Goal: Obtain resource: Download file/media

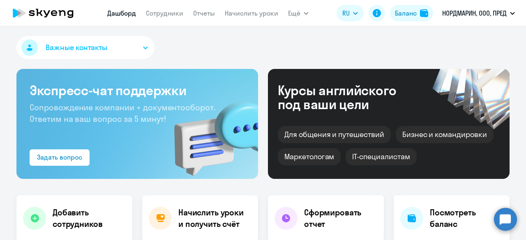
click at [231, 13] on link "Начислить уроки" at bounding box center [251, 13] width 53 height 8
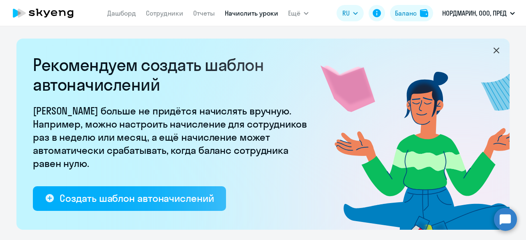
select select "10"
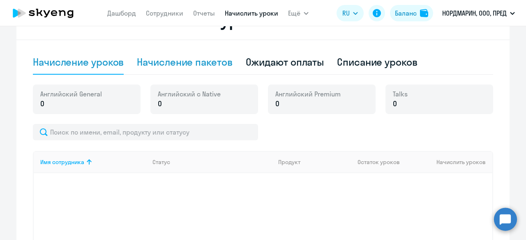
click at [198, 59] on div "Начисление пакетов" at bounding box center [184, 61] width 95 height 13
select select "10"
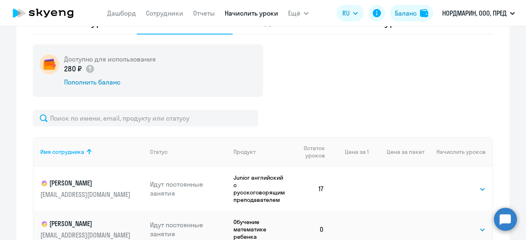
scroll to position [246, 0]
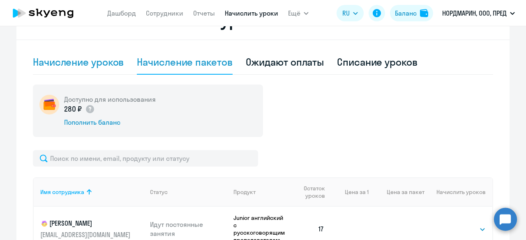
click at [98, 60] on div "Начисление уроков" at bounding box center [78, 61] width 91 height 13
select select "10"
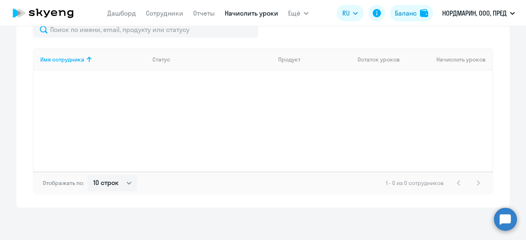
scroll to position [226, 0]
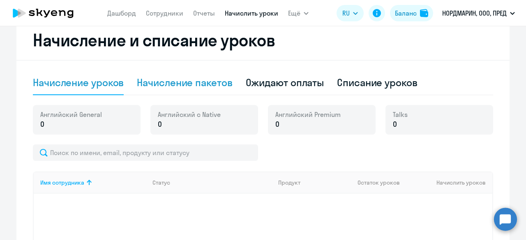
click at [192, 78] on div "Начисление пакетов" at bounding box center [184, 82] width 95 height 13
select select "10"
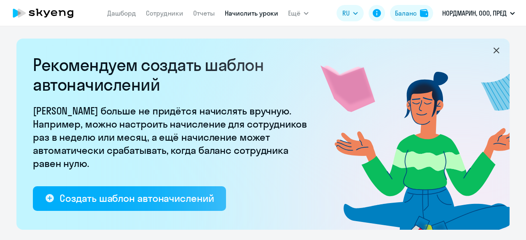
select select "10"
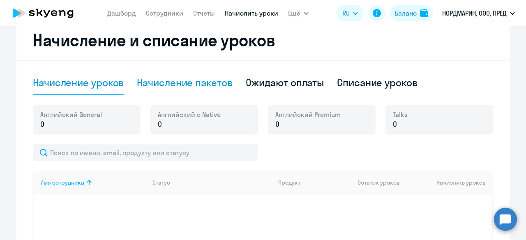
click at [209, 81] on div "Начисление пакетов" at bounding box center [184, 82] width 95 height 13
select select "10"
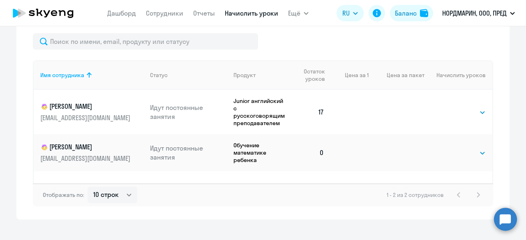
scroll to position [375, 0]
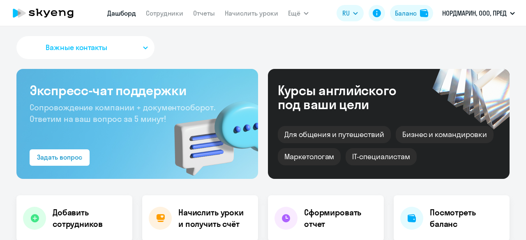
select select "30"
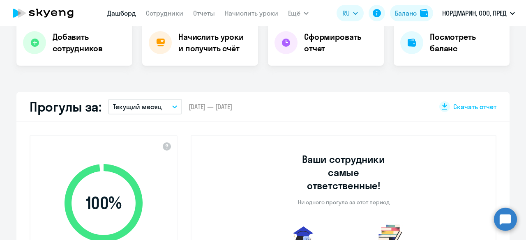
scroll to position [82, 0]
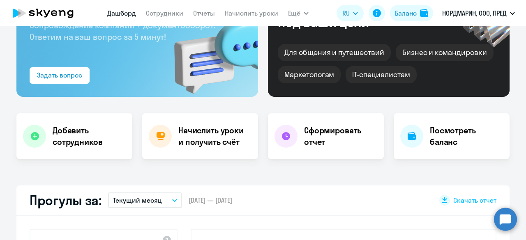
click at [219, 13] on nav "Дашборд Сотрудники Отчеты Начислить уроки" at bounding box center [192, 13] width 171 height 16
click at [241, 13] on link "Начислить уроки" at bounding box center [251, 13] width 53 height 8
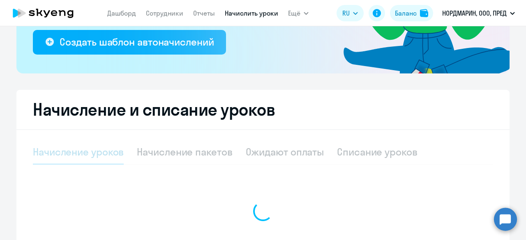
select select "10"
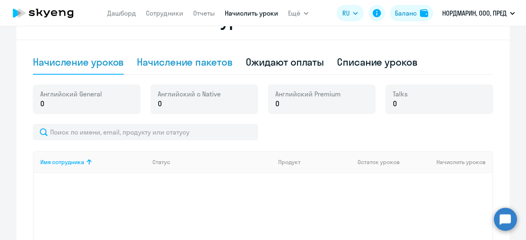
click at [190, 60] on div "Начисление пакетов" at bounding box center [184, 61] width 95 height 13
select select "10"
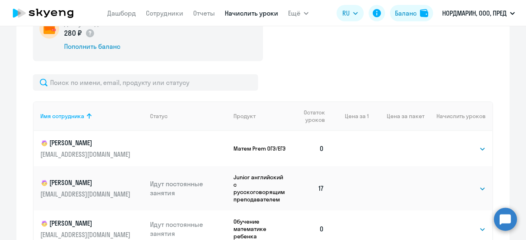
scroll to position [375, 0]
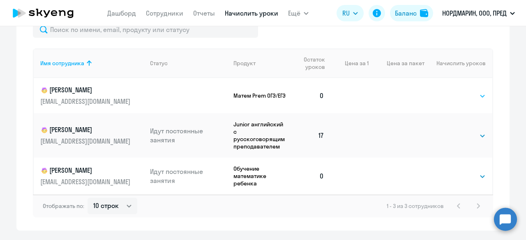
click at [472, 92] on select "Выбрать 4 8 16 32 64 96 128" at bounding box center [469, 96] width 34 height 10
select select "32"
click at [452, 91] on select "Выбрать 4 8 16 32 64 96 128" at bounding box center [469, 96] width 34 height 10
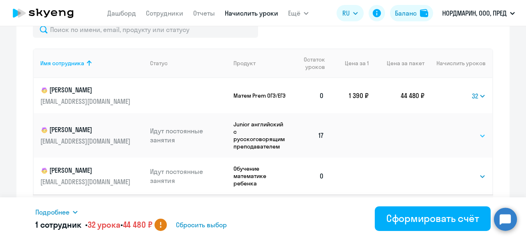
click at [470, 134] on select "Выбрать 4 8 16 32 64 96 128" at bounding box center [469, 136] width 34 height 10
select select "32"
click at [452, 131] on select "Выбрать 4 8 16 32 64 96 128" at bounding box center [469, 136] width 34 height 10
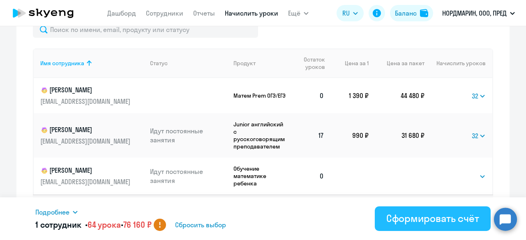
click at [425, 214] on div "Сформировать счёт" at bounding box center [432, 218] width 93 height 13
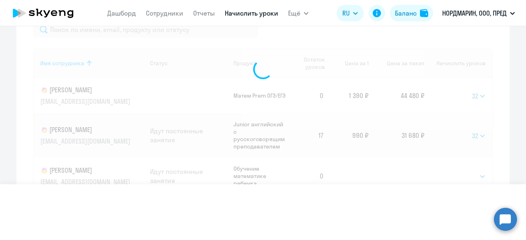
select select
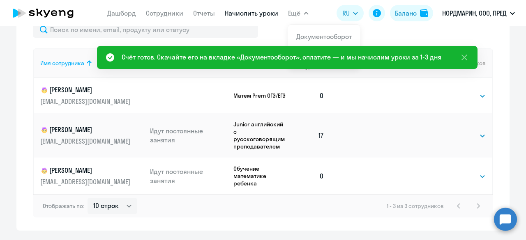
click at [295, 15] on span "Ещё" at bounding box center [294, 13] width 12 height 10
click at [294, 15] on span "Ещё" at bounding box center [294, 13] width 12 height 10
click at [297, 14] on span "Ещё" at bounding box center [294, 13] width 12 height 10
click at [313, 35] on link "Документооборот" at bounding box center [323, 36] width 55 height 8
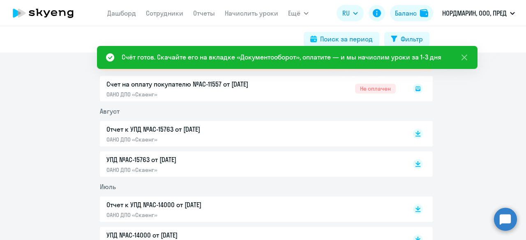
scroll to position [123, 0]
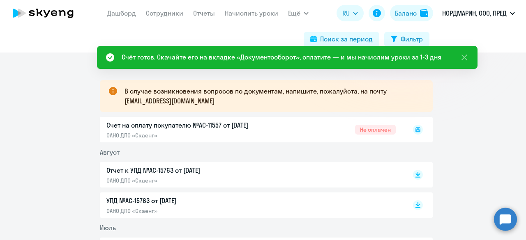
click at [414, 128] on rect at bounding box center [418, 130] width 10 height 10
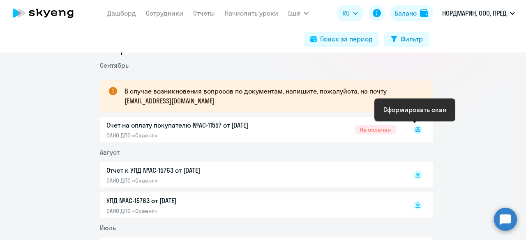
click at [416, 129] on icon at bounding box center [417, 129] width 3 height 0
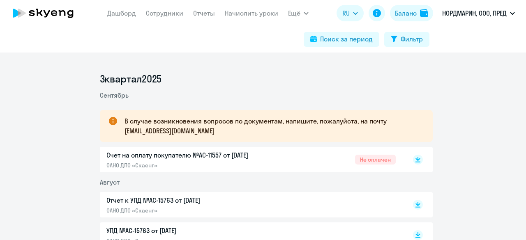
scroll to position [41, 0]
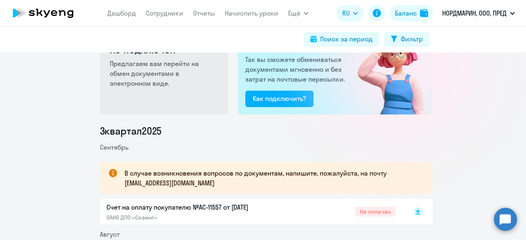
click at [413, 211] on icon at bounding box center [418, 212] width 10 height 10
